Goal: Task Accomplishment & Management: Complete application form

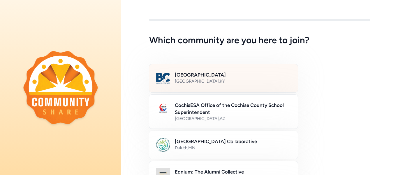
click at [226, 87] on div "Bullitt County Public Schools [GEOGRAPHIC_DATA] , [GEOGRAPHIC_DATA]" at bounding box center [223, 78] width 149 height 29
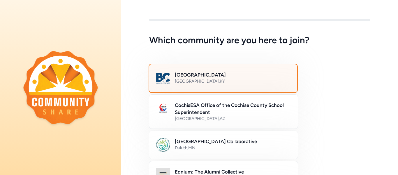
click at [226, 87] on div "Bullitt County Public Schools [GEOGRAPHIC_DATA] , [GEOGRAPHIC_DATA]" at bounding box center [223, 78] width 149 height 29
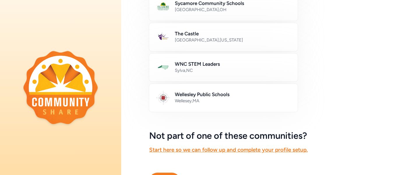
scroll to position [383, 0]
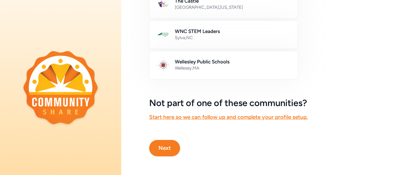
click at [170, 150] on button "Next" at bounding box center [164, 148] width 31 height 16
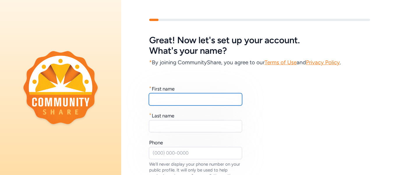
click at [185, 103] on input "text" at bounding box center [195, 99] width 93 height 12
click at [194, 96] on input "text" at bounding box center [195, 99] width 93 height 12
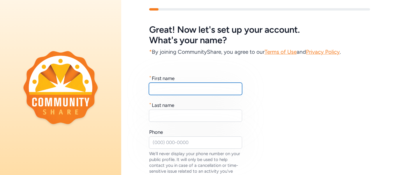
scroll to position [12, 0]
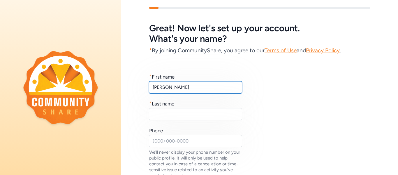
type input "[PERSON_NAME]"
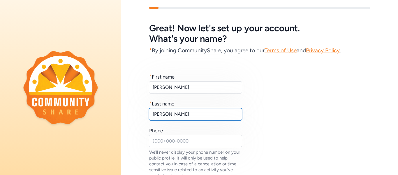
type input "[PERSON_NAME]"
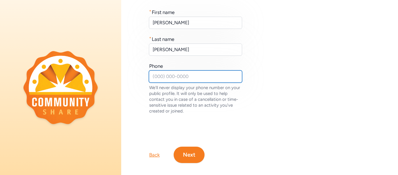
scroll to position [77, 0]
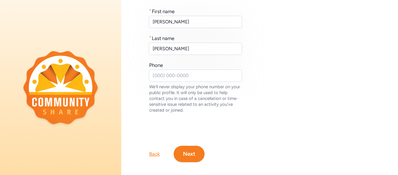
click at [191, 160] on button "Next" at bounding box center [189, 154] width 31 height 16
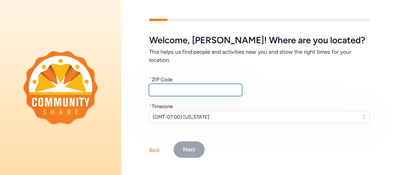
click at [191, 95] on input "text" at bounding box center [195, 90] width 93 height 12
type input "40165"
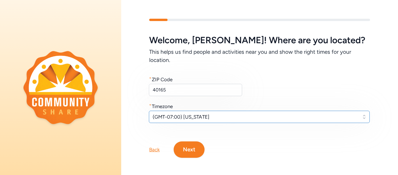
click at [232, 120] on button "(GMT-07:00) [US_STATE]" at bounding box center [259, 117] width 221 height 12
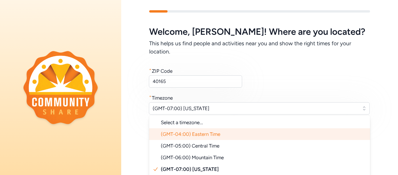
click at [216, 137] on li "(GMT-04:00) Eastern Time" at bounding box center [259, 134] width 221 height 12
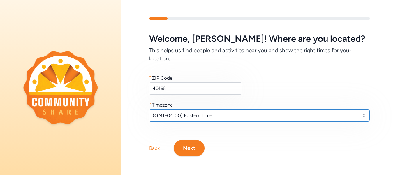
scroll to position [1, 0]
click at [186, 145] on button "Next" at bounding box center [189, 148] width 31 height 16
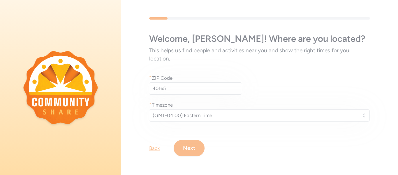
scroll to position [0, 0]
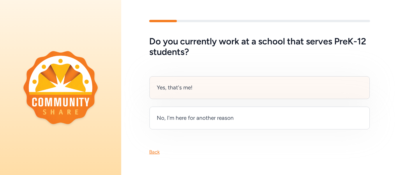
click at [247, 87] on div "Yes, that's me!" at bounding box center [260, 87] width 220 height 23
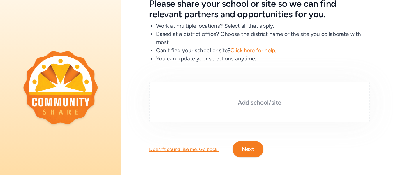
scroll to position [38, 0]
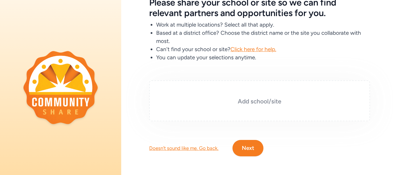
click at [233, 111] on div "Add school/site" at bounding box center [259, 100] width 221 height 41
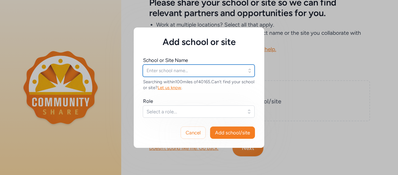
click at [217, 71] on input "text" at bounding box center [199, 70] width 112 height 12
type input "riverview"
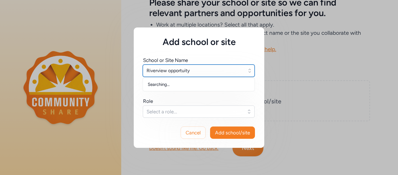
click at [184, 70] on input "Riverview opportuity" at bounding box center [199, 70] width 112 height 12
type input "Riverview opportunity"
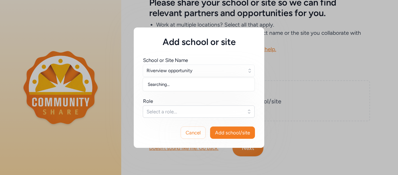
click at [230, 80] on div "Searching..." at bounding box center [198, 84] width 111 height 10
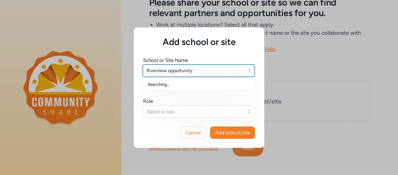
click at [228, 69] on input "Riverview opportunity" at bounding box center [199, 70] width 112 height 12
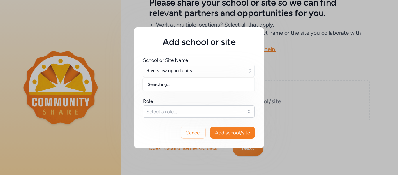
click at [249, 73] on icon "button" at bounding box center [250, 71] width 6 height 6
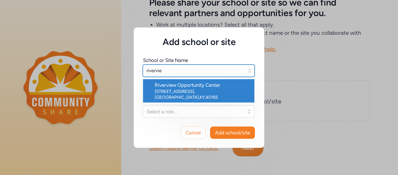
type input "riverview"
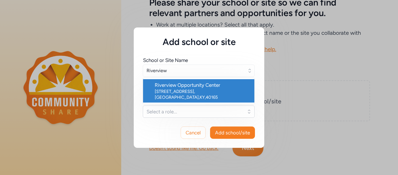
click at [236, 90] on div "[STREET_ADDRESS]" at bounding box center [202, 94] width 95 height 12
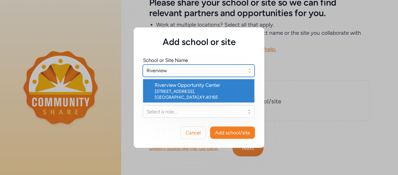
type input "Riverview Opportunity Center"
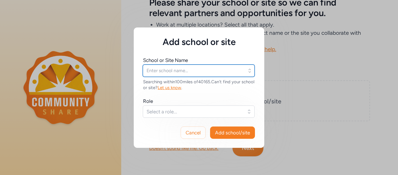
click at [207, 72] on input "text" at bounding box center [199, 70] width 112 height 12
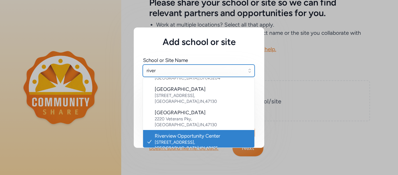
scroll to position [107, 0]
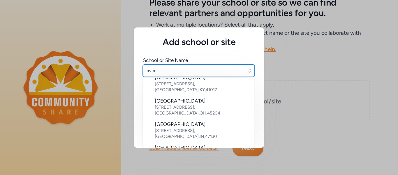
type input "Riverview Opportunity Center"
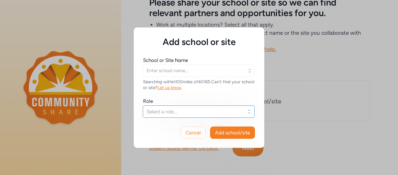
click at [211, 114] on span "Select a role..." at bounding box center [195, 111] width 96 height 7
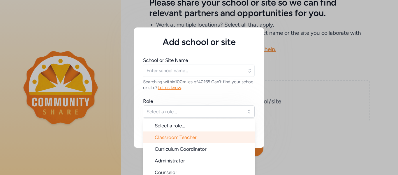
click at [196, 138] on span "Classroom Teacher" at bounding box center [176, 137] width 42 height 6
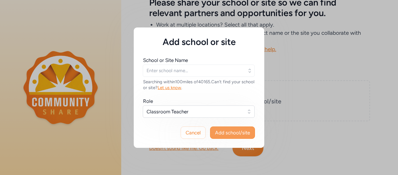
click at [236, 136] on span "Add school/site" at bounding box center [232, 132] width 35 height 7
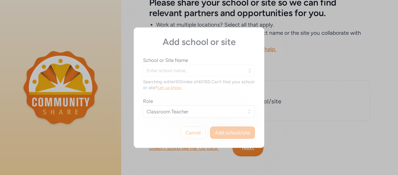
type input "Riverview Opportunity Center"
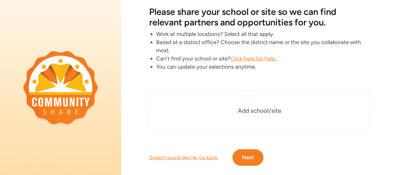
scroll to position [29, 0]
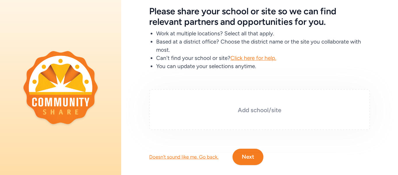
click at [273, 100] on div "Add school/site" at bounding box center [259, 109] width 221 height 41
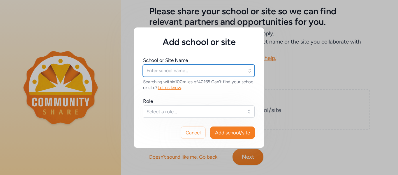
click at [222, 64] on input "text" at bounding box center [199, 70] width 112 height 12
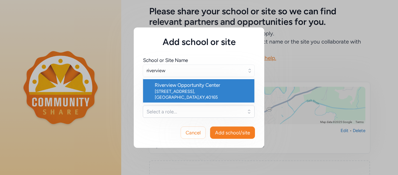
click at [220, 88] on div "[STREET_ADDRESS]" at bounding box center [202, 94] width 95 height 12
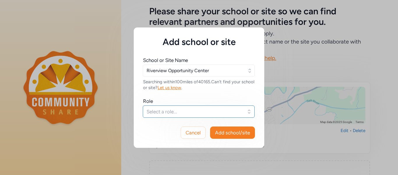
click at [212, 112] on span "Select a role..." at bounding box center [195, 111] width 96 height 7
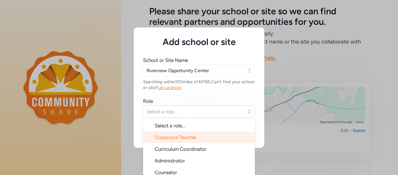
click at [193, 139] on span "Classroom Teacher" at bounding box center [176, 137] width 42 height 6
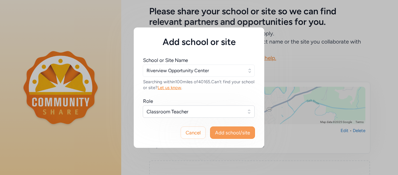
click at [235, 131] on span "Add school/site" at bounding box center [232, 132] width 35 height 7
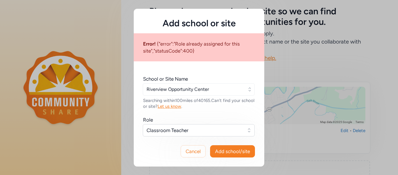
click at [233, 141] on div "Cancel Add school/site" at bounding box center [199, 151] width 131 height 30
click at [227, 146] on button "Add school/site" at bounding box center [232, 151] width 45 height 12
click at [248, 92] on button "button" at bounding box center [251, 89] width 8 height 12
type input "Riverview Opportunity Center"
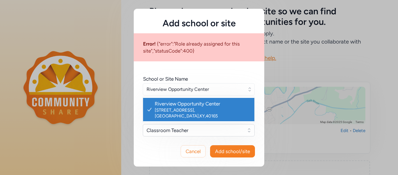
click at [233, 106] on div "Riverview Opportunity Center" at bounding box center [202, 103] width 95 height 7
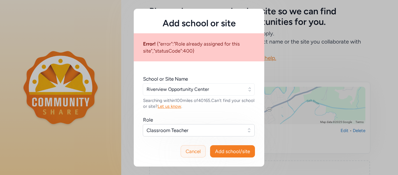
click at [192, 155] on button "Cancel" at bounding box center [193, 151] width 25 height 12
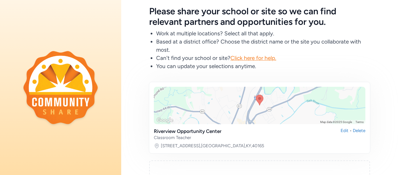
click at [202, 113] on div at bounding box center [260, 105] width 212 height 37
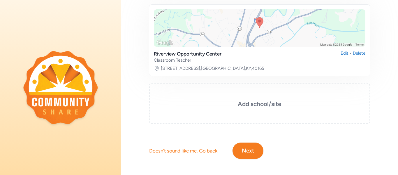
scroll to position [109, 0]
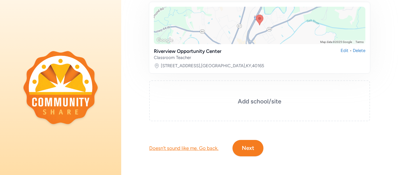
click at [258, 150] on button "Next" at bounding box center [248, 148] width 31 height 16
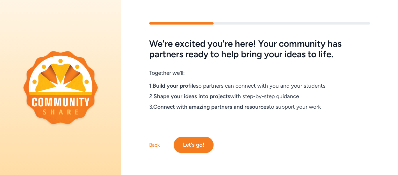
click at [204, 147] on button "Let's go!" at bounding box center [194, 144] width 40 height 16
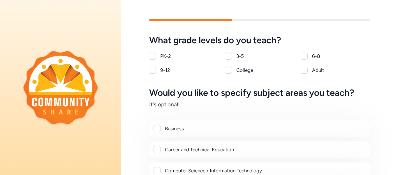
click at [155, 70] on div at bounding box center [152, 69] width 7 height 7
checkbox input "true"
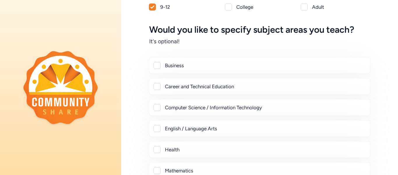
scroll to position [63, 0]
click at [156, 66] on div at bounding box center [157, 65] width 7 height 7
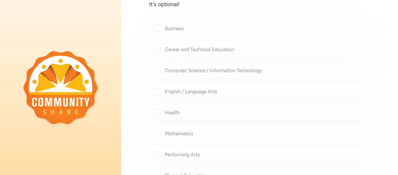
scroll to position [103, 0]
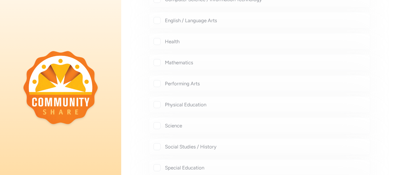
checkbox input "true"
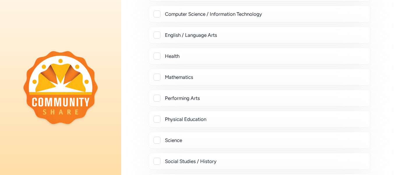
scroll to position [186, 0]
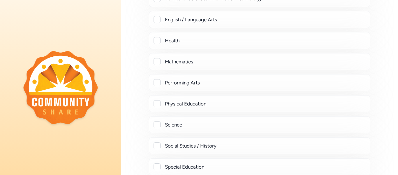
click at [159, 149] on div at bounding box center [157, 145] width 7 height 7
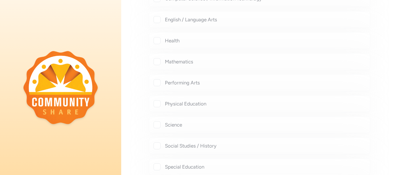
checkbox input "true"
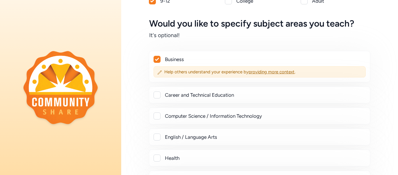
scroll to position [66, 0]
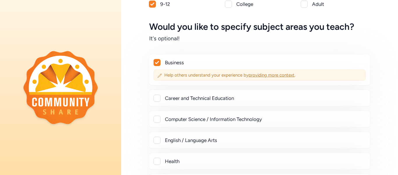
click at [257, 76] on span "providing more context" at bounding box center [272, 74] width 46 height 5
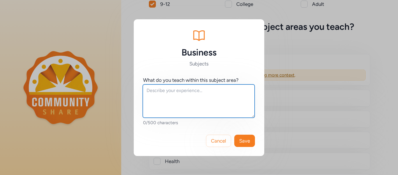
click at [179, 99] on textarea at bounding box center [199, 100] width 112 height 33
type textarea "Personal Finance"
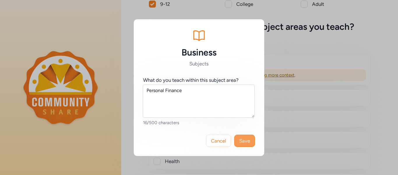
click at [253, 143] on button "Save" at bounding box center [244, 140] width 21 height 12
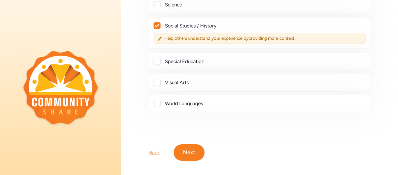
scroll to position [311, 0]
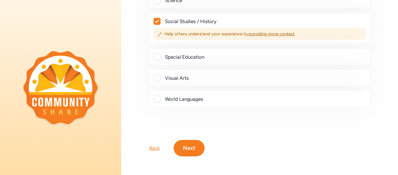
click at [207, 149] on div "Back Next" at bounding box center [259, 138] width 277 height 35
click at [199, 149] on button "Next" at bounding box center [189, 148] width 31 height 16
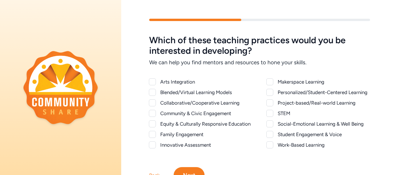
click at [154, 101] on div at bounding box center [152, 102] width 7 height 7
checkbox input "true"
click at [153, 115] on div at bounding box center [152, 113] width 7 height 7
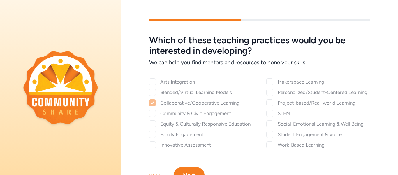
checkbox input "true"
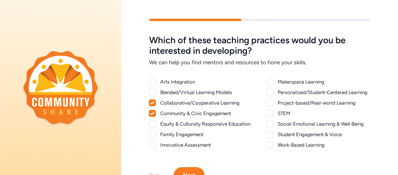
click at [272, 103] on div at bounding box center [270, 102] width 7 height 7
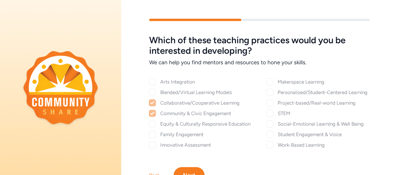
checkbox input "true"
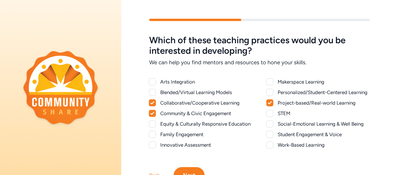
click at [271, 132] on div at bounding box center [270, 134] width 7 height 7
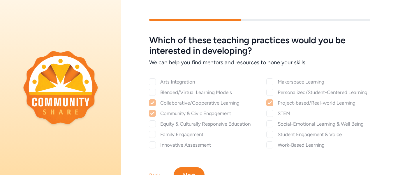
checkbox input "true"
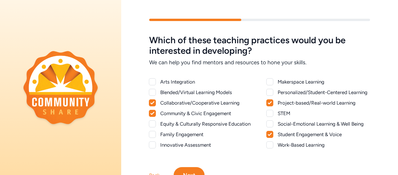
scroll to position [27, 0]
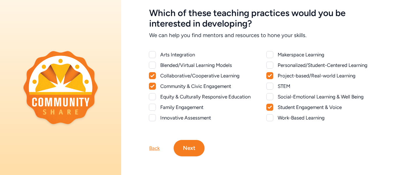
click at [183, 148] on button "Next" at bounding box center [189, 148] width 31 height 16
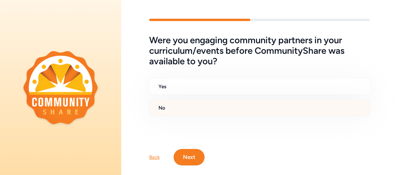
click at [210, 115] on div "No" at bounding box center [260, 107] width 222 height 17
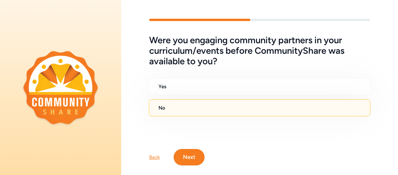
click at [193, 154] on button "Next" at bounding box center [189, 157] width 31 height 16
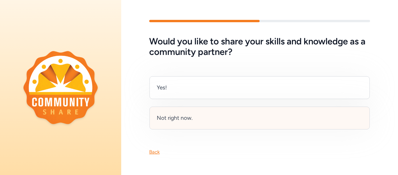
click at [238, 118] on div "Not right now." at bounding box center [260, 117] width 220 height 23
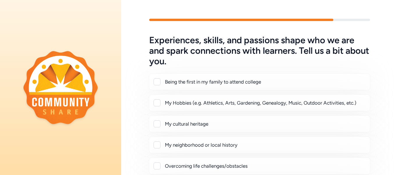
click at [154, 106] on div "My Hobbies (e.g. Athletics, Arts, Gardening, Genealogy, Music, Outdoor Activiti…" at bounding box center [260, 102] width 222 height 17
click at [156, 104] on div at bounding box center [157, 102] width 7 height 7
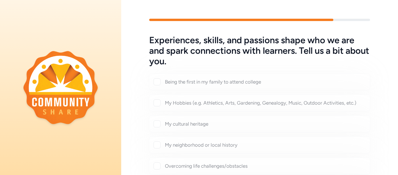
checkbox input "true"
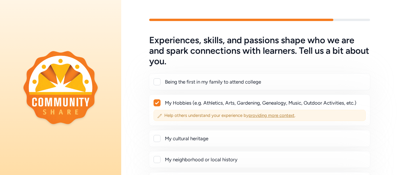
click at [267, 113] on span "providing more context" at bounding box center [272, 115] width 46 height 5
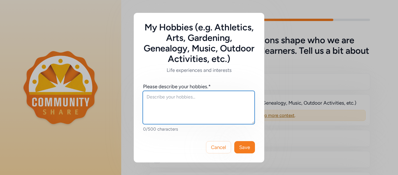
click at [213, 100] on textarea at bounding box center [199, 107] width 112 height 33
type textarea "fitness, cooking, basketball, music"
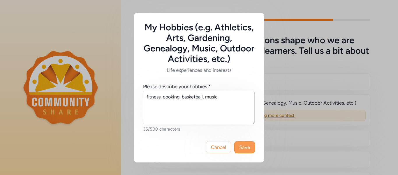
click at [247, 146] on span "Save" at bounding box center [244, 146] width 11 height 7
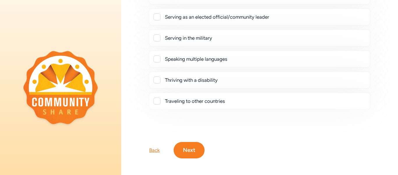
scroll to position [185, 0]
click at [187, 151] on button "Next" at bounding box center [189, 149] width 31 height 16
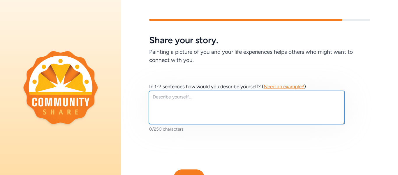
click at [170, 103] on textarea at bounding box center [247, 107] width 196 height 33
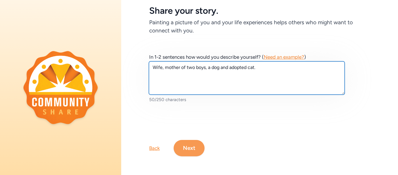
type textarea "Wife, mother of two boys, a dog and adopted cat."
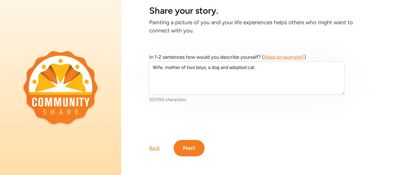
click at [198, 146] on button "Next" at bounding box center [189, 148] width 31 height 16
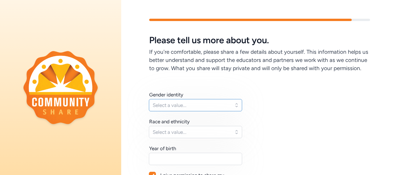
click at [231, 106] on button "Select a value..." at bounding box center [195, 105] width 93 height 12
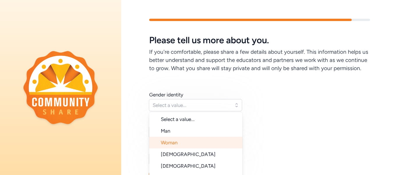
click at [194, 143] on li "Woman" at bounding box center [195, 142] width 93 height 12
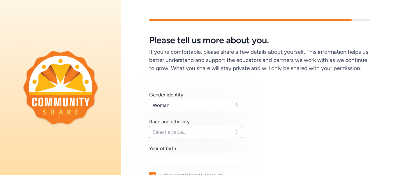
click at [232, 135] on button "Select a value..." at bounding box center [195, 132] width 93 height 12
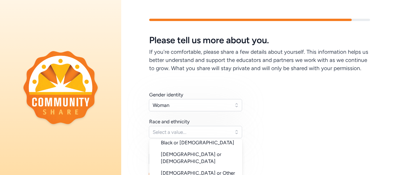
scroll to position [58, 0]
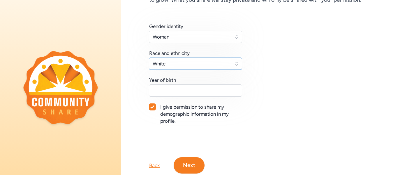
scroll to position [70, 0]
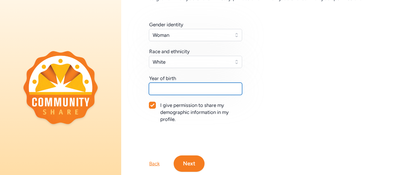
click at [212, 89] on input "text" at bounding box center [195, 89] width 93 height 12
type input "1973"
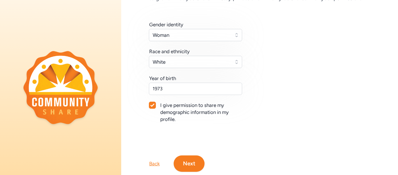
click at [198, 161] on button "Next" at bounding box center [189, 163] width 31 height 16
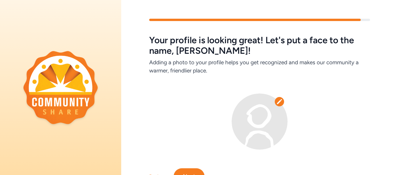
click at [282, 100] on icon at bounding box center [280, 102] width 6 height 6
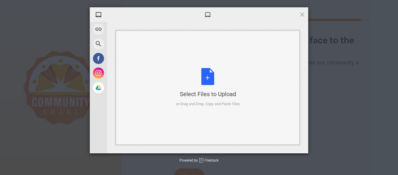
click at [208, 75] on div "Select Files to Upload or Drag and Drop, Copy and Paste Files" at bounding box center [208, 87] width 64 height 39
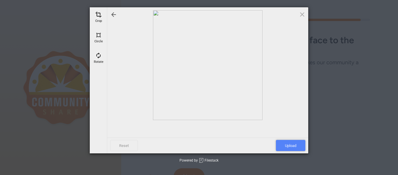
click at [290, 147] on span "Upload" at bounding box center [290, 145] width 29 height 11
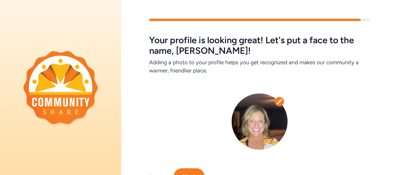
scroll to position [28, 0]
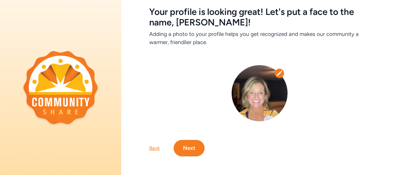
click at [192, 149] on button "Next" at bounding box center [189, 148] width 31 height 16
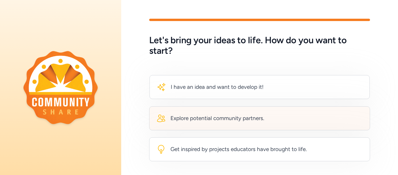
scroll to position [31, 0]
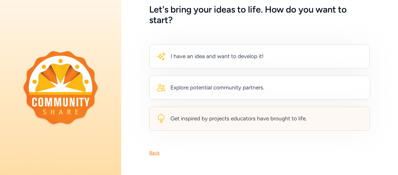
click at [324, 121] on div "Get inspired by projects educators have brought to life." at bounding box center [259, 118] width 221 height 24
